Goal: Information Seeking & Learning: Find specific fact

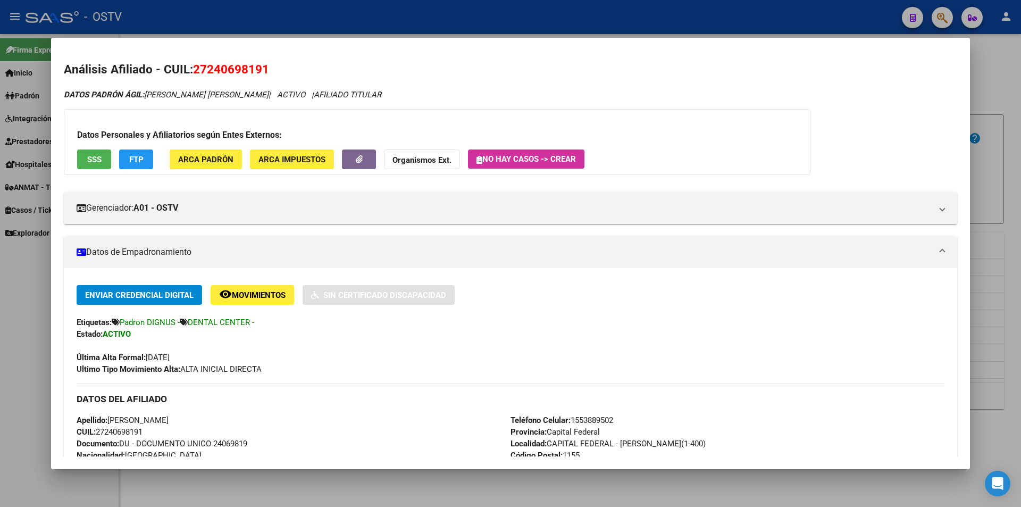
scroll to position [217, 0]
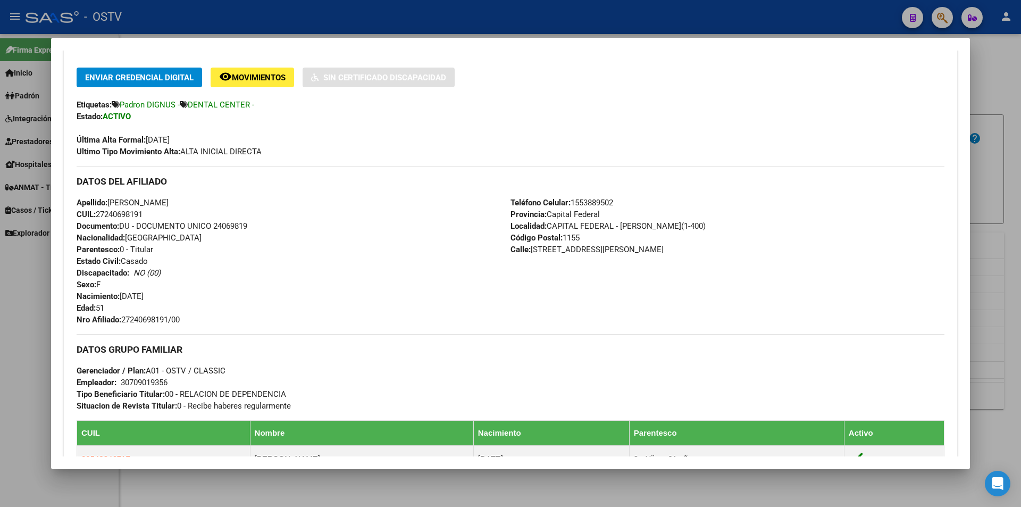
click at [346, 21] on div at bounding box center [510, 253] width 1021 height 507
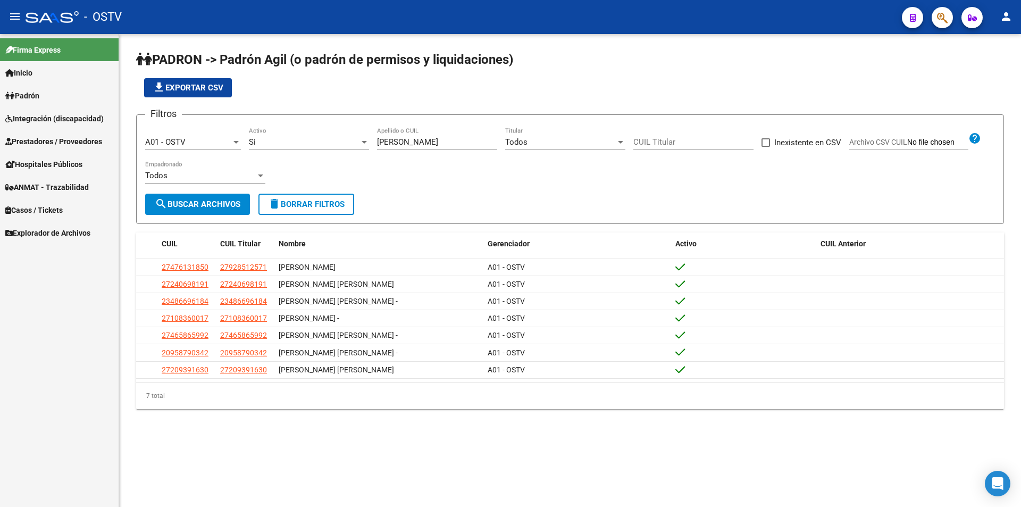
drag, startPoint x: 420, startPoint y: 148, endPoint x: 330, endPoint y: 142, distance: 90.6
click at [330, 142] on div "Filtros A01 - OSTV Seleccionar Gerenciador Si Activo [PERSON_NAME] Apellido o C…" at bounding box center [569, 158] width 849 height 70
drag, startPoint x: 400, startPoint y: 141, endPoint x: 415, endPoint y: 144, distance: 15.1
click at [400, 141] on input "[PERSON_NAME]" at bounding box center [437, 142] width 120 height 10
click at [425, 153] on div "[PERSON_NAME] Apellido o CUIL" at bounding box center [437, 143] width 120 height 33
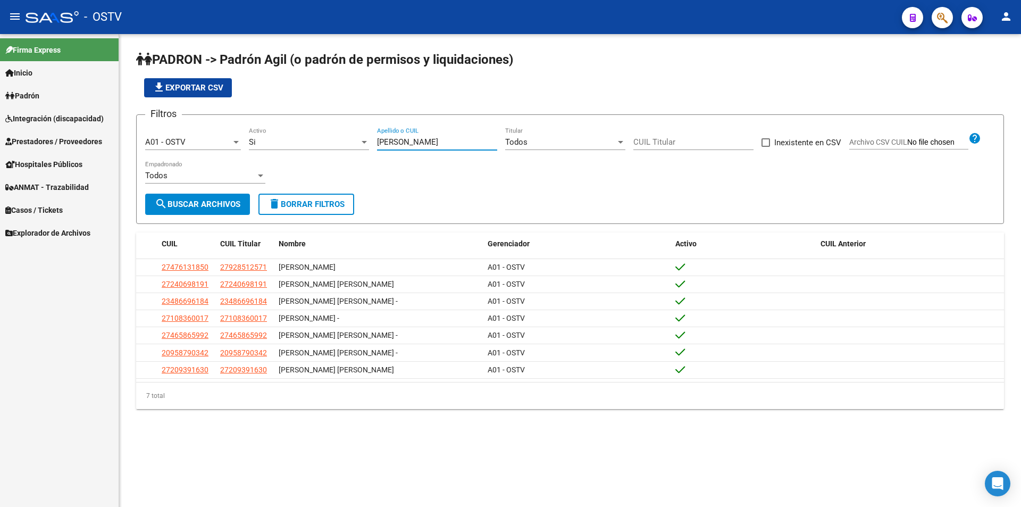
drag, startPoint x: 425, startPoint y: 144, endPoint x: 306, endPoint y: 144, distance: 119.6
click at [306, 144] on div "Filtros A01 - OSTV Seleccionar Gerenciador Si Activo [PERSON_NAME] Apellido o C…" at bounding box center [569, 158] width 849 height 70
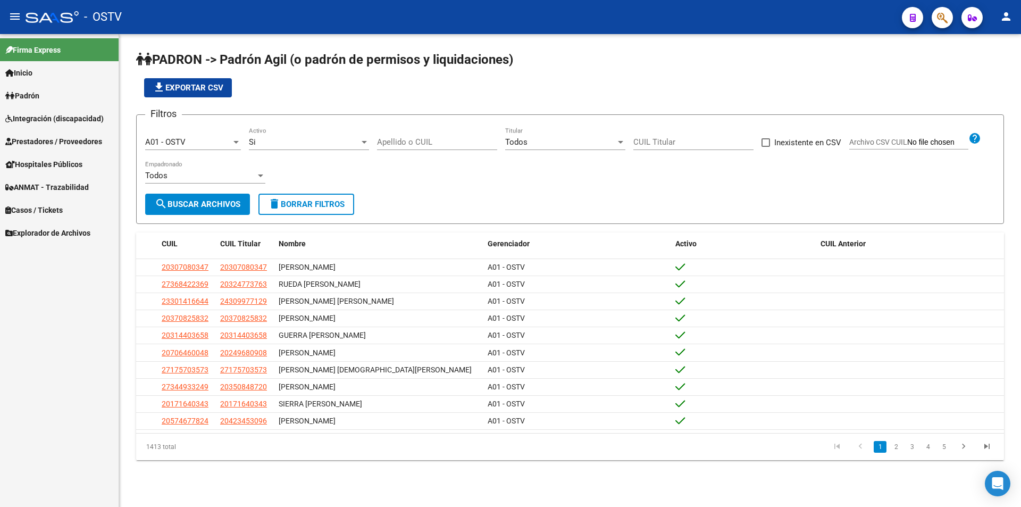
click at [401, 96] on div "file_download Exportar CSV" at bounding box center [570, 87] width 868 height 19
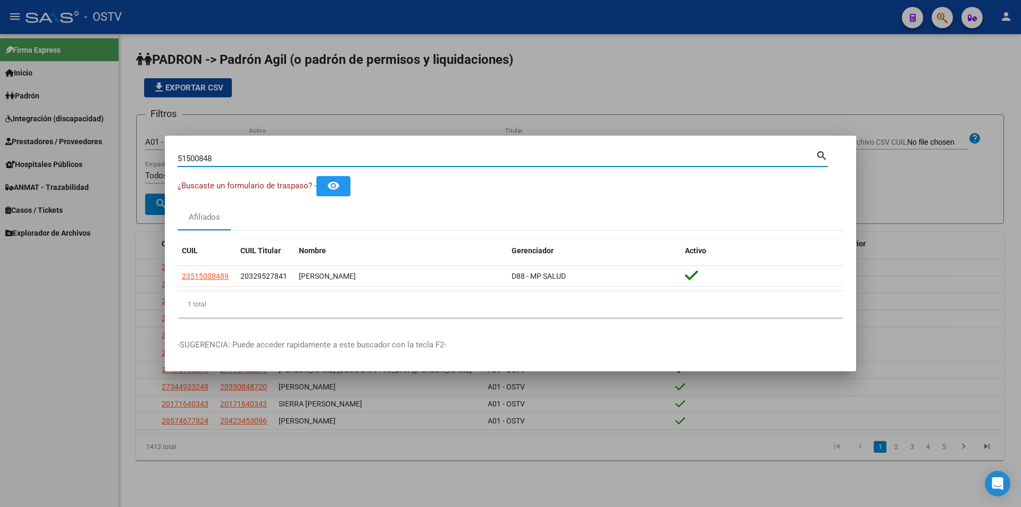
drag, startPoint x: 222, startPoint y: 156, endPoint x: 3, endPoint y: 175, distance: 219.8
click at [3, 175] on div "51500848 Buscar (apellido, dni, cuil, nro traspaso, cuit, obra social) search ¿…" at bounding box center [510, 253] width 1021 height 507
paste input "35319827"
drag, startPoint x: 268, startPoint y: 157, endPoint x: 100, endPoint y: 156, distance: 168.0
click at [100, 156] on div "35319827 Buscar (apellido, dni, cuil, [PERSON_NAME], cuit, obra social) search …" at bounding box center [510, 253] width 1021 height 507
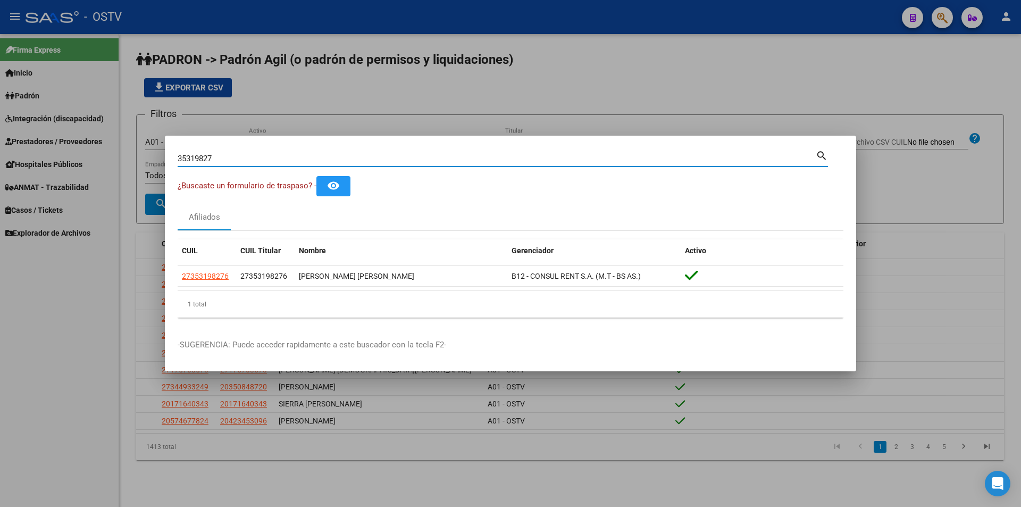
paste input "5952396"
drag, startPoint x: 237, startPoint y: 158, endPoint x: 105, endPoint y: 144, distance: 132.6
click at [105, 144] on div "59523967 Buscar (apellido, dni, cuil, nro traspaso, cuit, obra social) search ¿…" at bounding box center [510, 253] width 1021 height 507
paste input "20-42651273-5"
drag, startPoint x: 245, startPoint y: 159, endPoint x: 0, endPoint y: 144, distance: 245.5
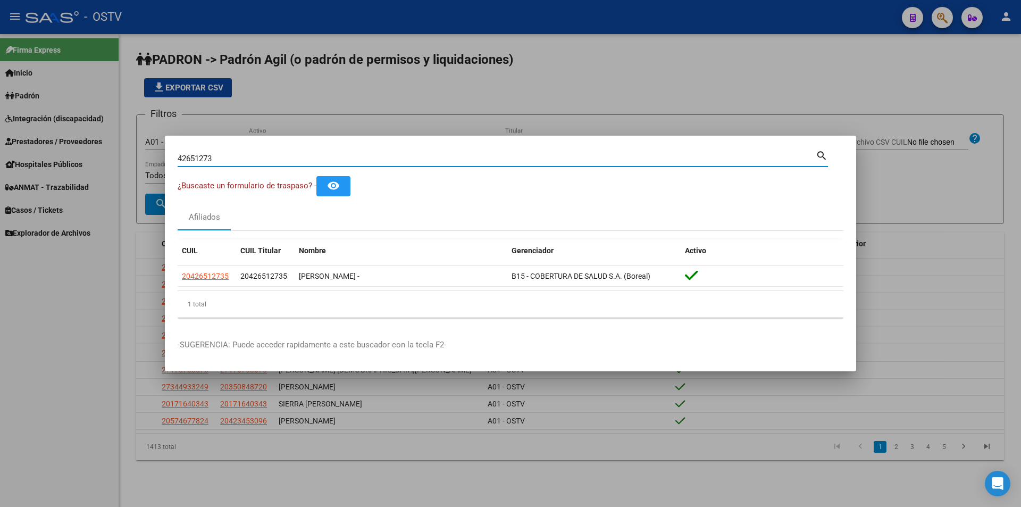
click at [0, 144] on div "42651273 Buscar (apellido, dni, cuil, nro traspaso, cuit, obra social) search ¿…" at bounding box center [510, 253] width 1021 height 507
paste input "17658552"
drag, startPoint x: 237, startPoint y: 156, endPoint x: 49, endPoint y: 168, distance: 187.5
click at [50, 166] on div "17658552 Buscar (apellido, dni, cuil, nro traspaso, cuit, obra social) search ¿…" at bounding box center [510, 253] width 1021 height 507
paste input "23515983"
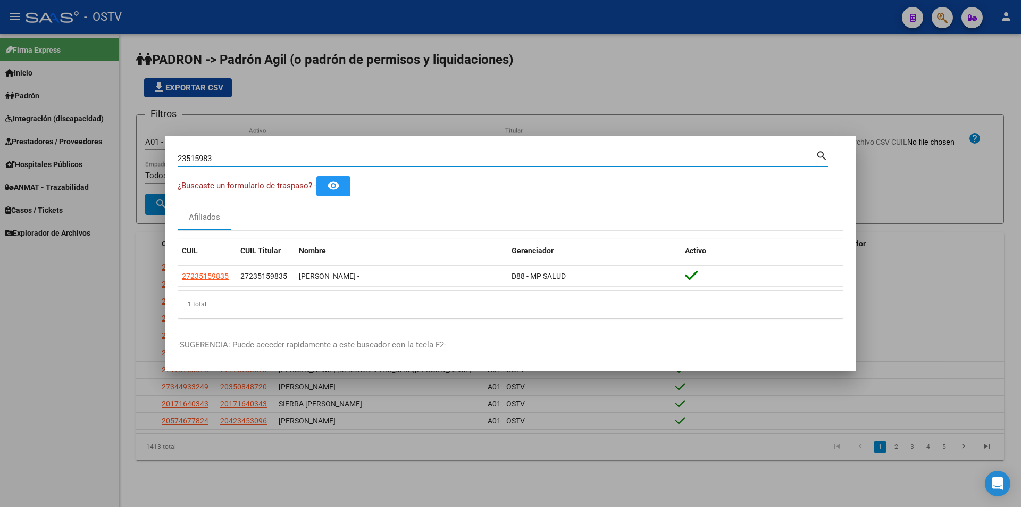
drag, startPoint x: 220, startPoint y: 157, endPoint x: 0, endPoint y: 159, distance: 219.5
click at [0, 162] on div "23515983 Buscar (apellido, dni, cuil, nro traspaso, cuit, obra social) search ¿…" at bounding box center [510, 253] width 1021 height 507
paste input "35.726.901"
drag, startPoint x: 233, startPoint y: 162, endPoint x: 52, endPoint y: 157, distance: 181.3
click at [52, 157] on div "35726901 Buscar (apellido, dni, cuil, nro traspaso, cuit, obra social) search ¿…" at bounding box center [510, 253] width 1021 height 507
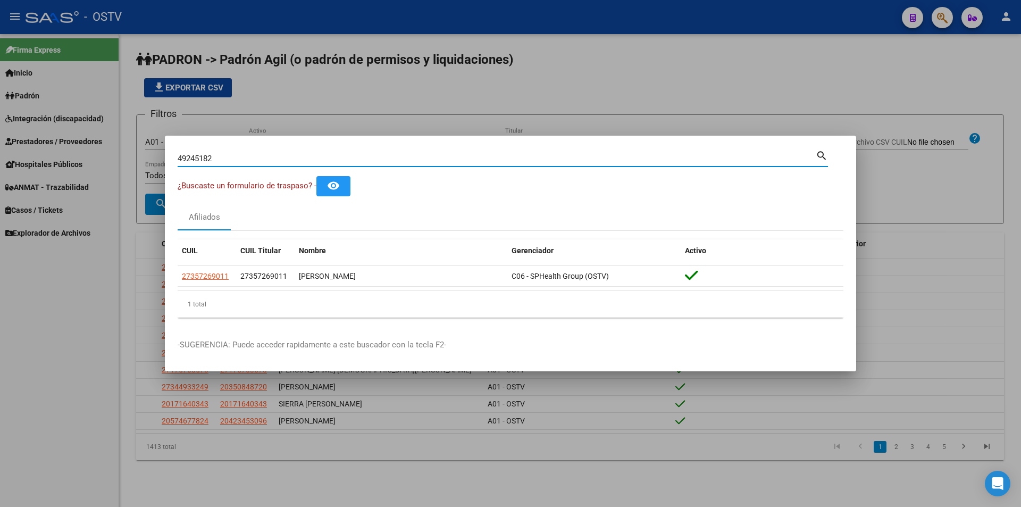
type input "49245182"
